Goal: Check status: Check status

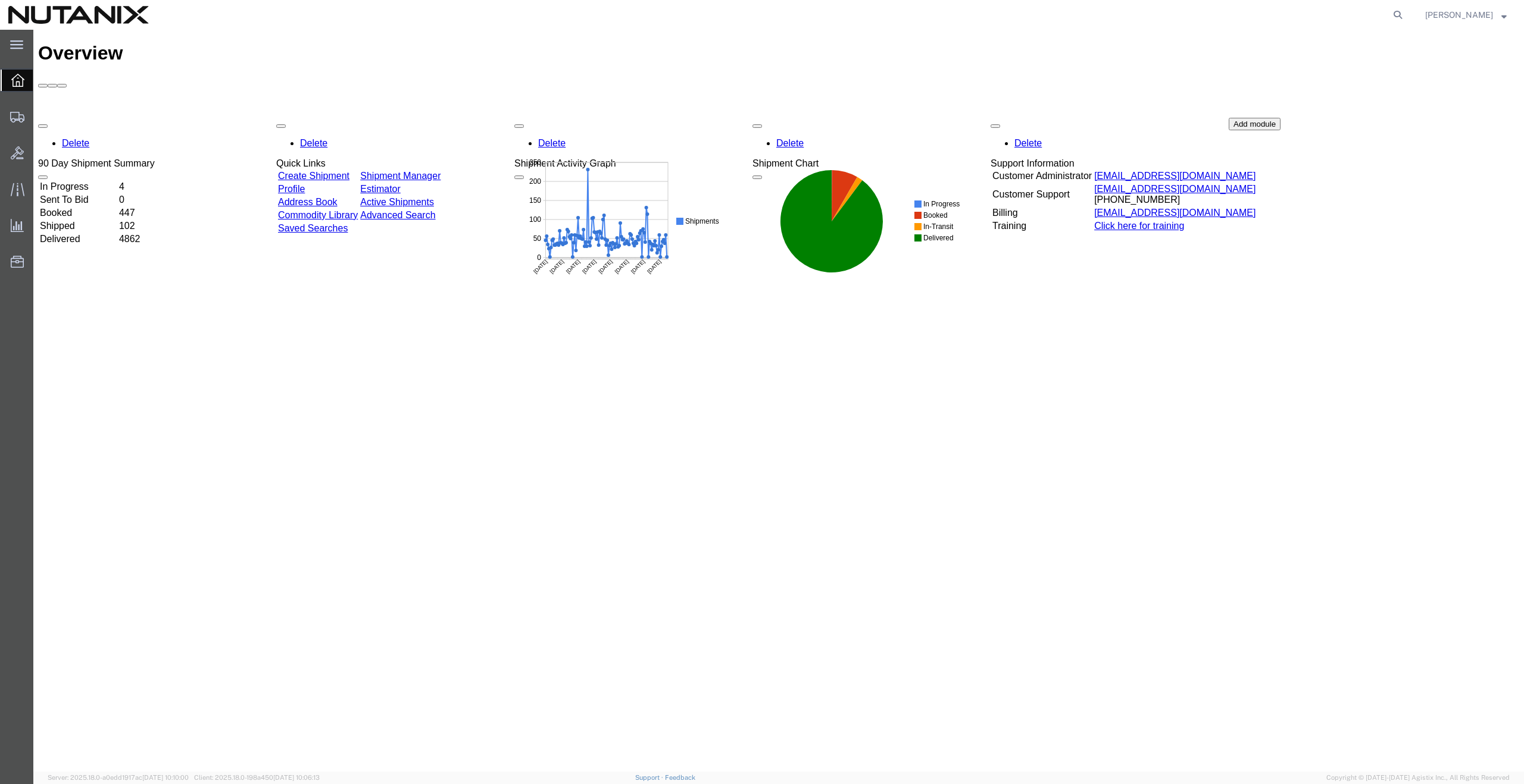
click at [394, 374] on div "Overview Delete 90 Day Shipment Summary In Progress 4 Sent To Bid 0 Booked 447 …" at bounding box center [778, 413] width 1481 height 742
click at [1406, 14] on icon at bounding box center [1398, 15] width 17 height 17
paste input "56687995"
type input "56687995"
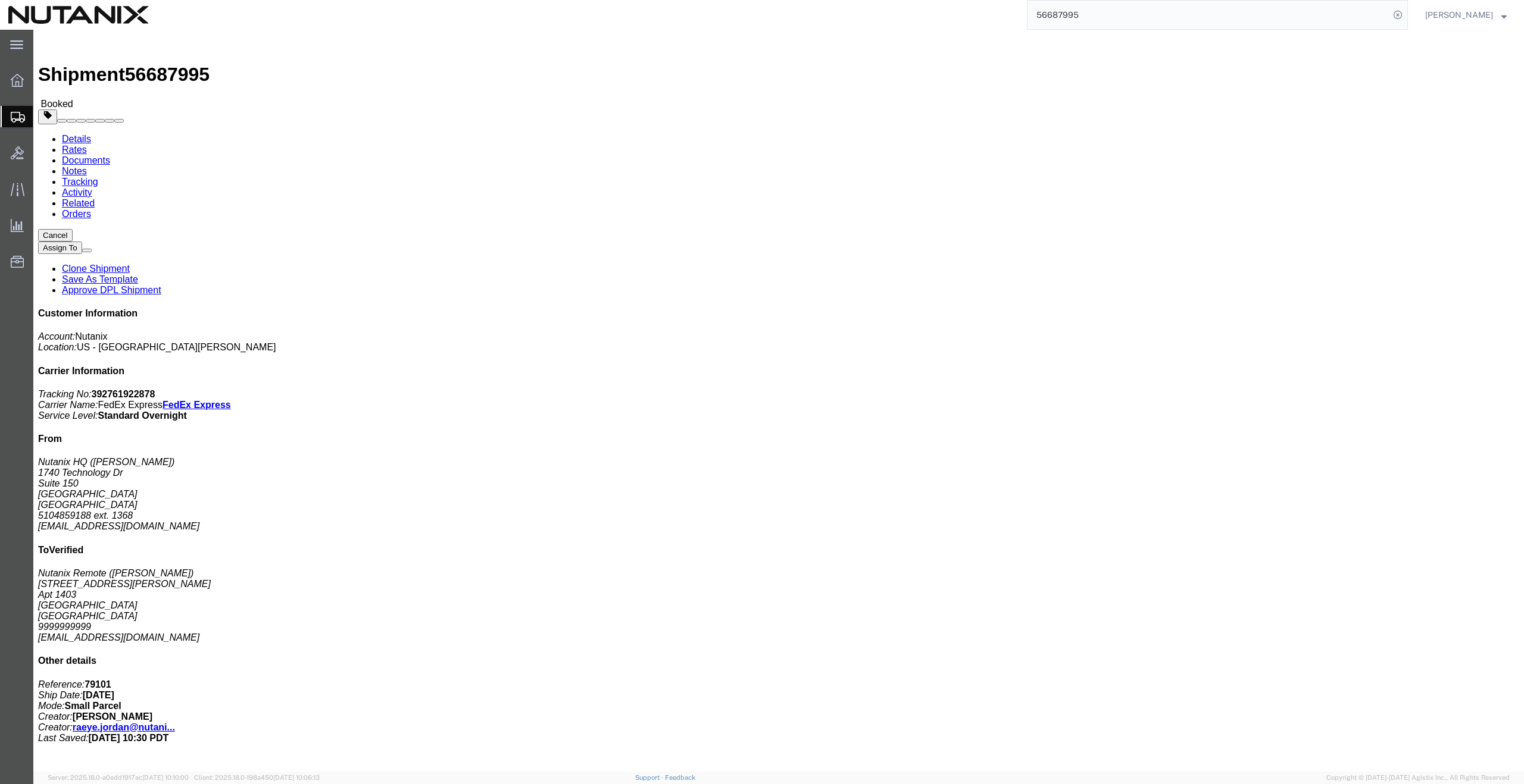
click link "Documents"
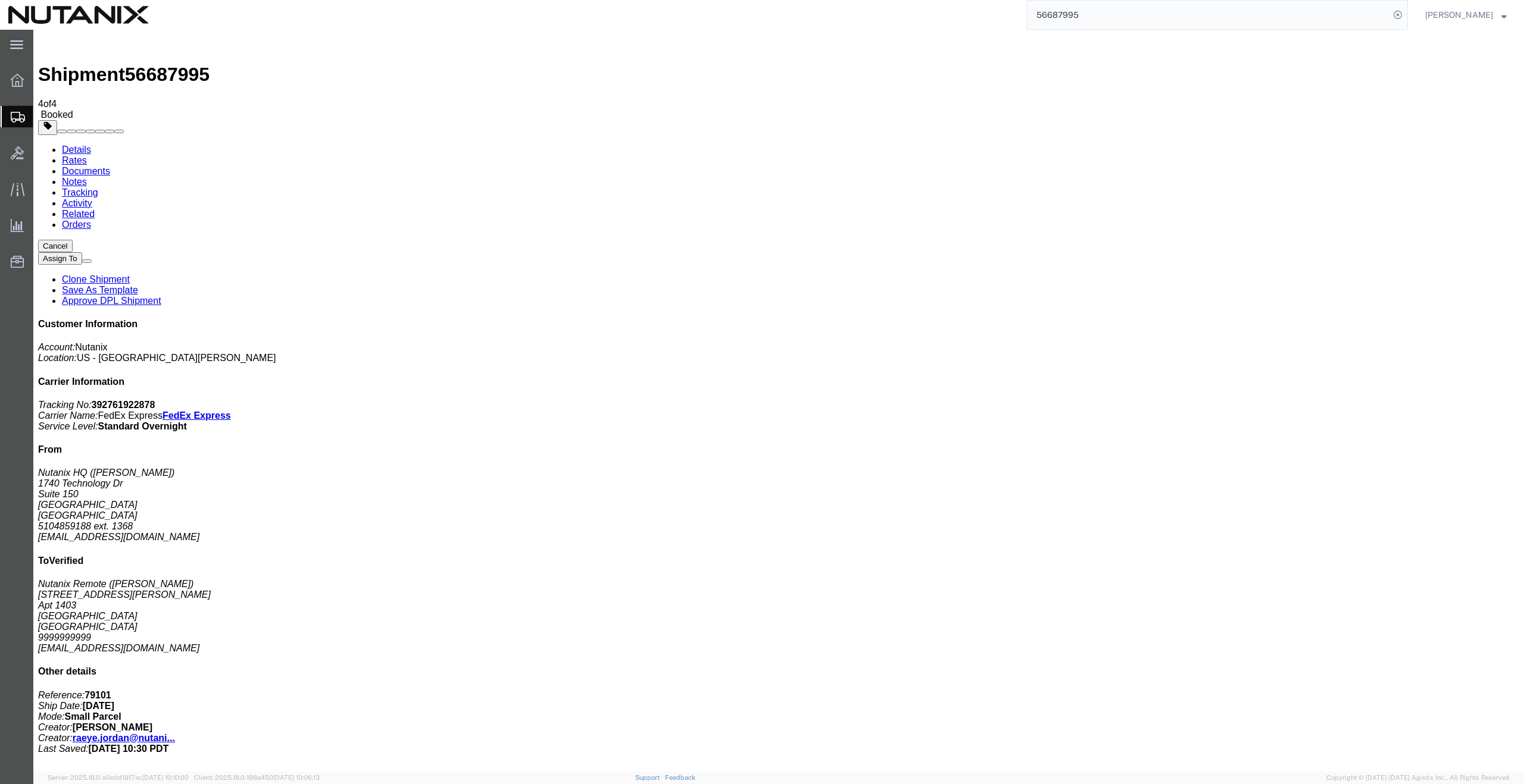
copy td "392761922878"
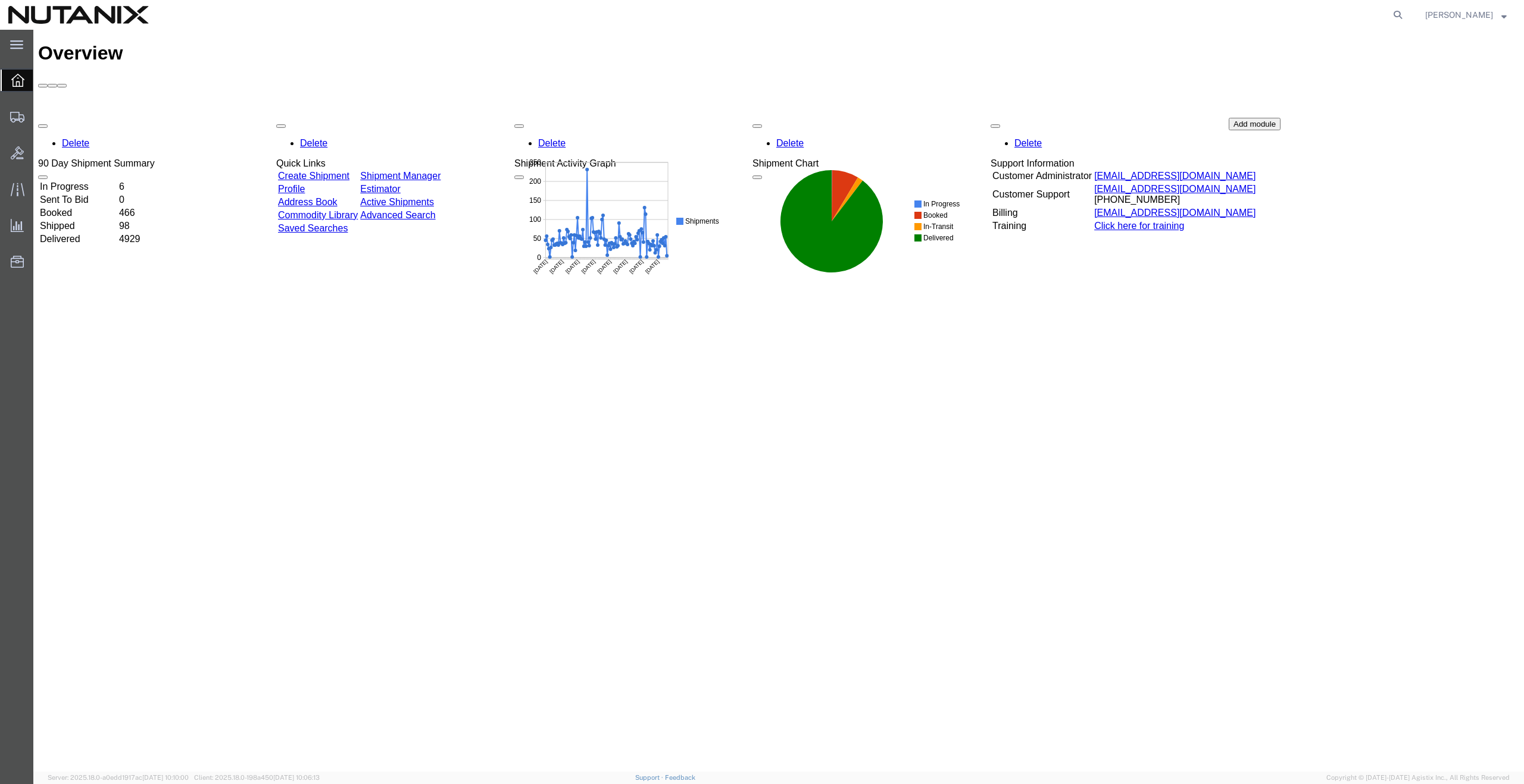
click at [1480, 14] on span "[PERSON_NAME]" at bounding box center [1459, 15] width 68 height 13
click at [1464, 42] on link "Profile" at bounding box center [1466, 44] width 99 height 20
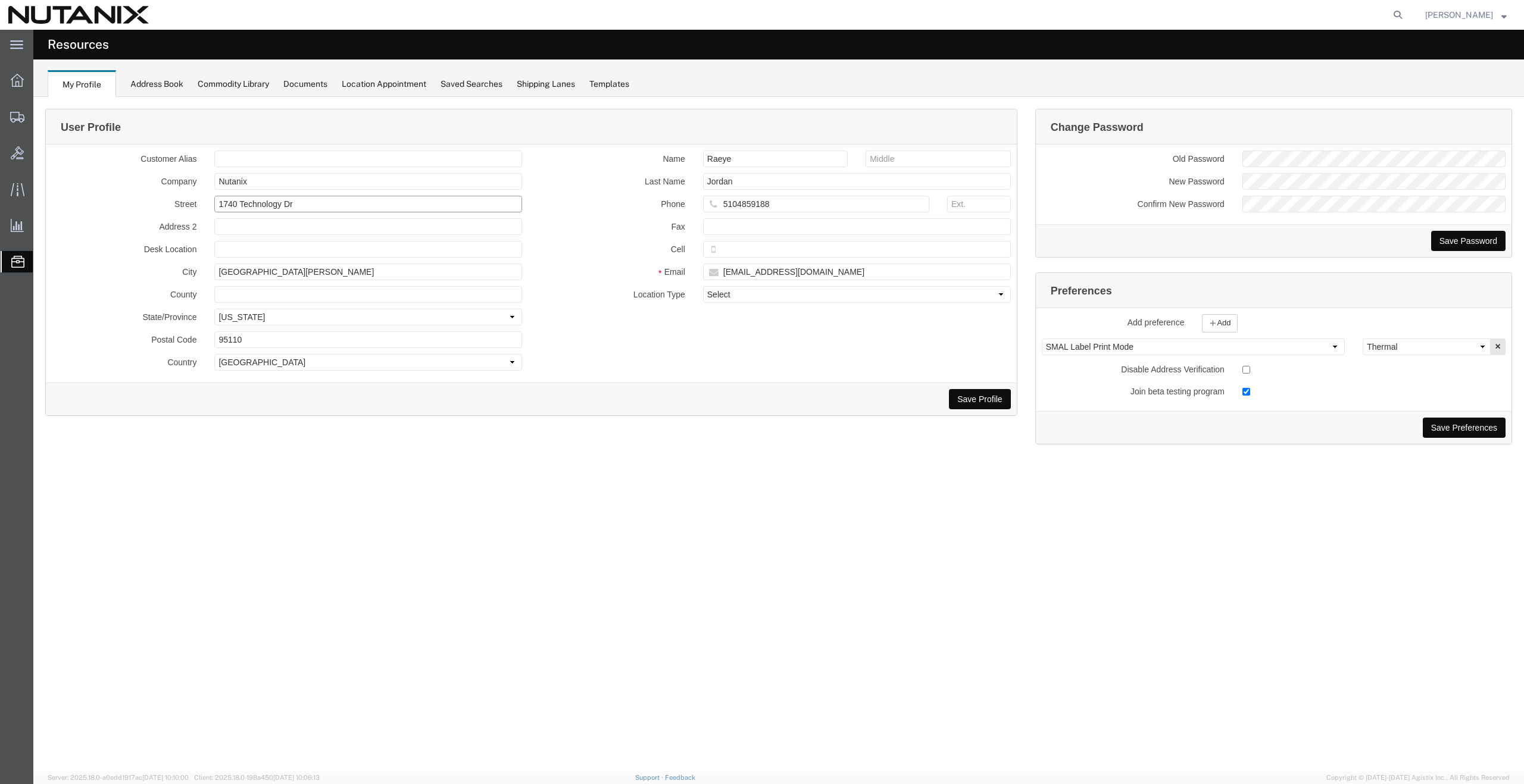
drag, startPoint x: 329, startPoint y: 203, endPoint x: 64, endPoint y: 198, distance: 265.0
click at [64, 198] on div "Street 1740 Technology Dr" at bounding box center [287, 204] width 488 height 17
click at [705, 657] on div "User Profile Customer Alias Company Nutanix Street 1740 Technology Dr Address 2…" at bounding box center [778, 434] width 1491 height 675
